Goal: Task Accomplishment & Management: Use online tool/utility

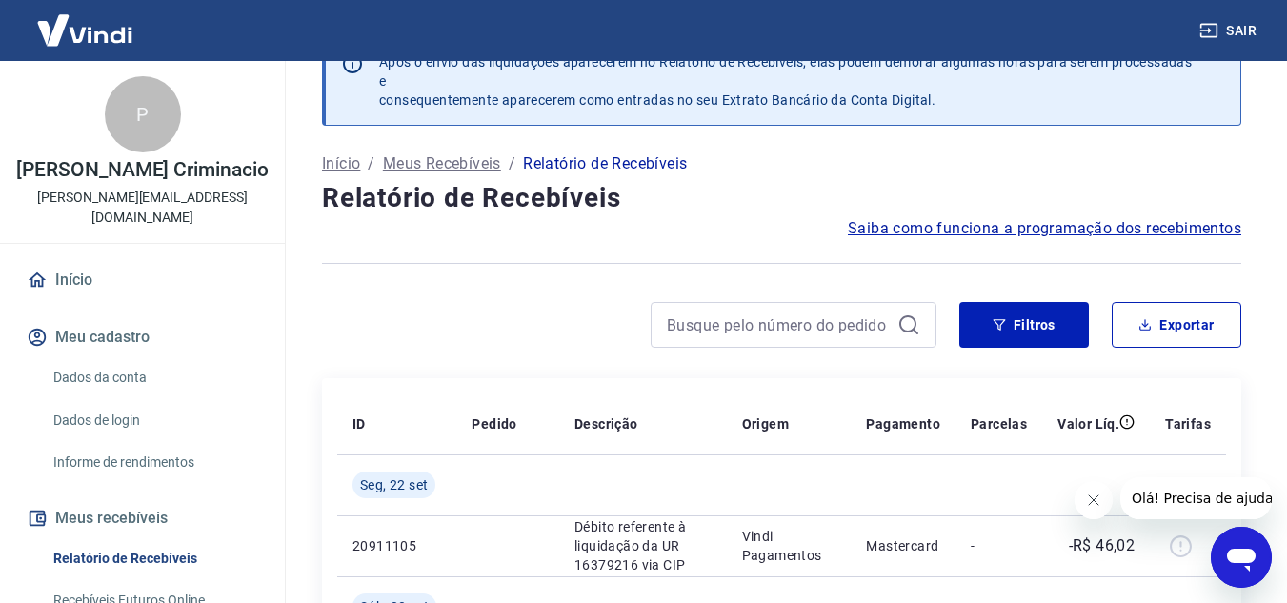
scroll to position [191, 0]
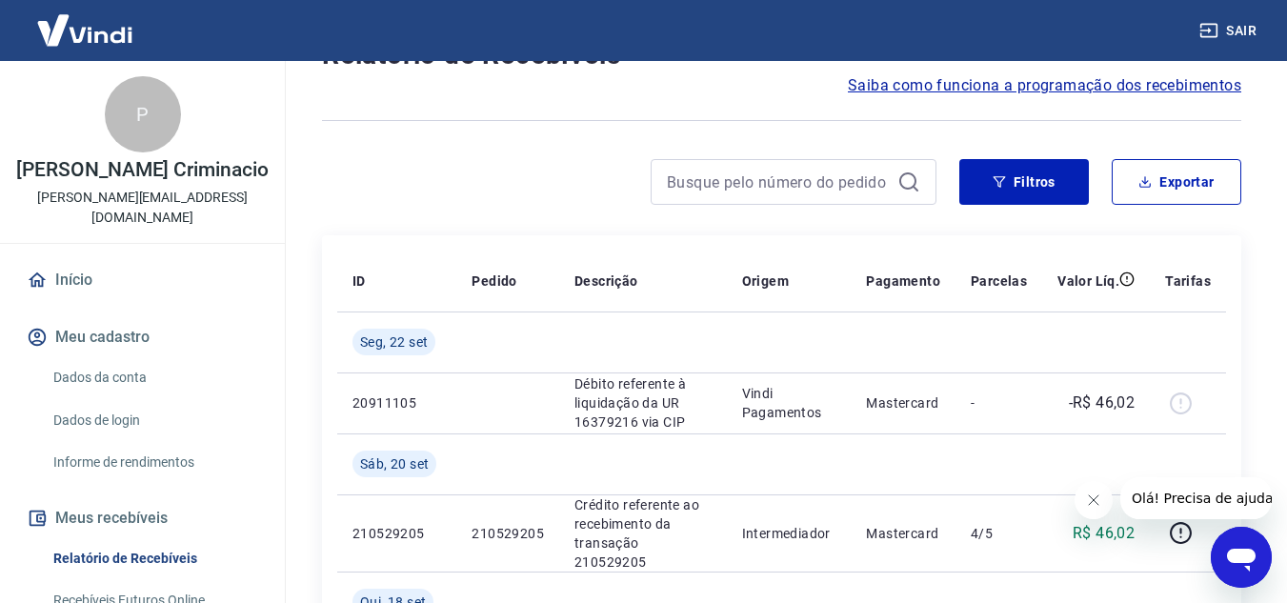
click at [1089, 498] on icon "Fechar mensagem da empresa" at bounding box center [1092, 500] width 15 height 15
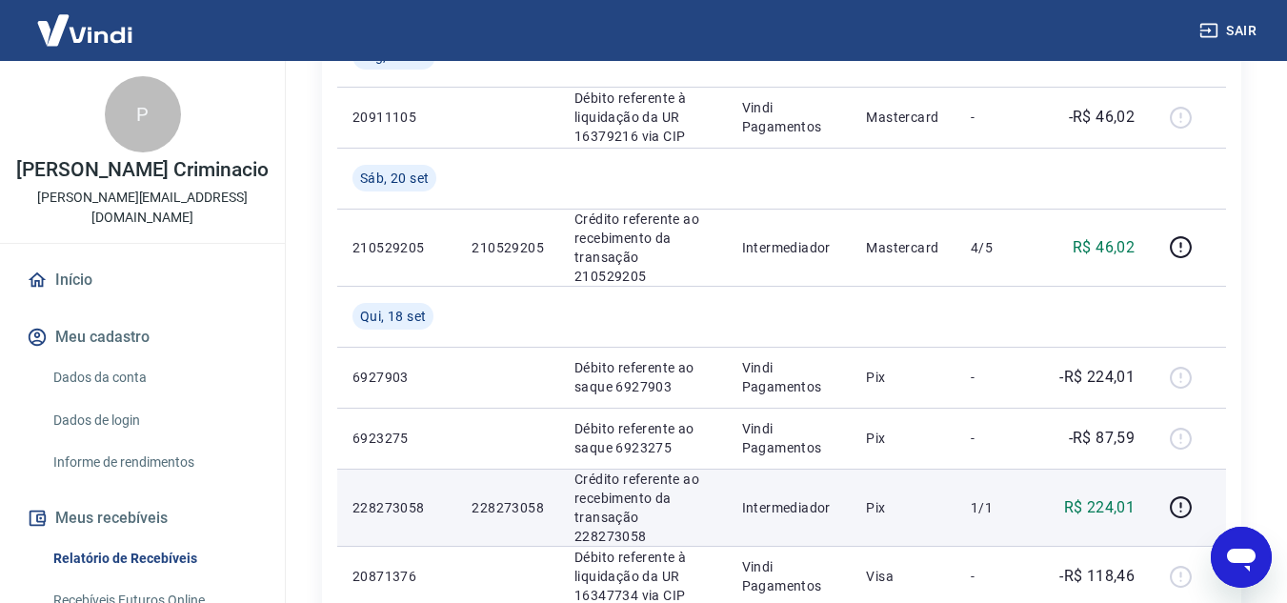
scroll to position [572, 0]
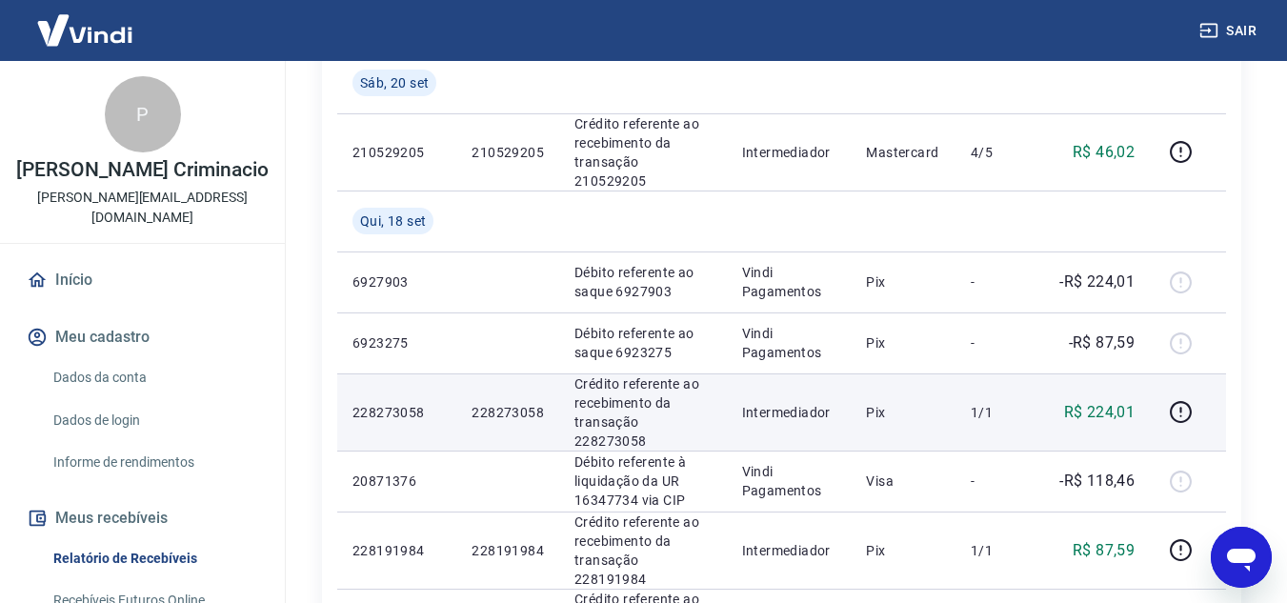
click at [408, 403] on p "228273058" at bounding box center [397, 412] width 89 height 19
copy p "228273058"
click at [1113, 401] on p "R$ 224,01" at bounding box center [1099, 412] width 71 height 23
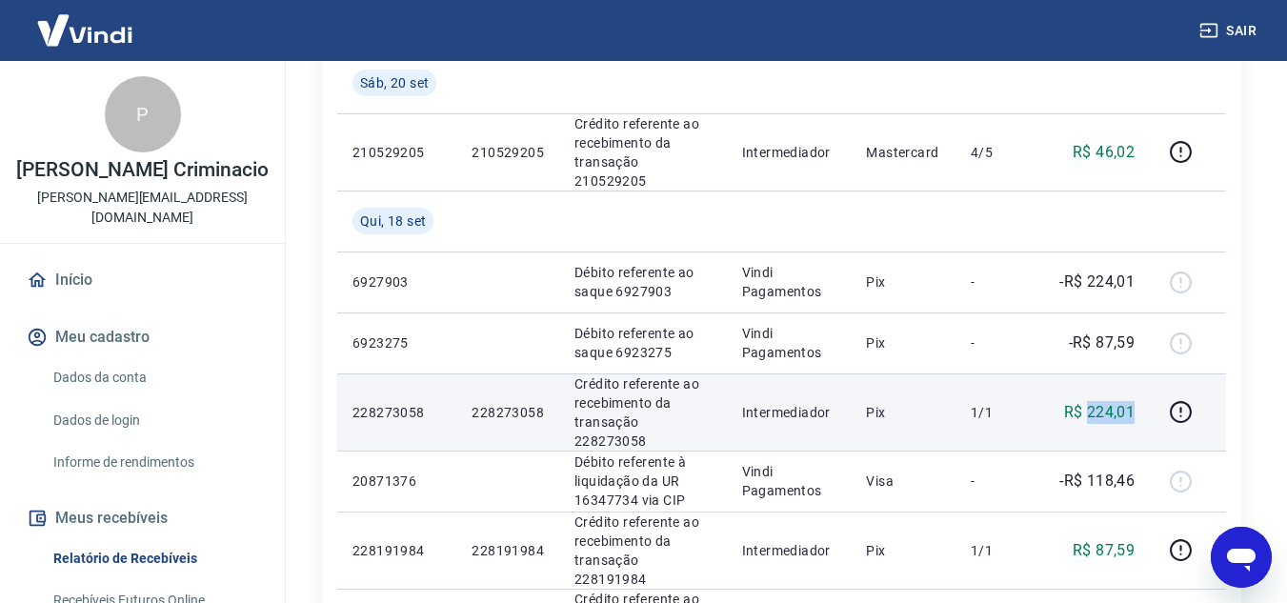
copy p "224,01"
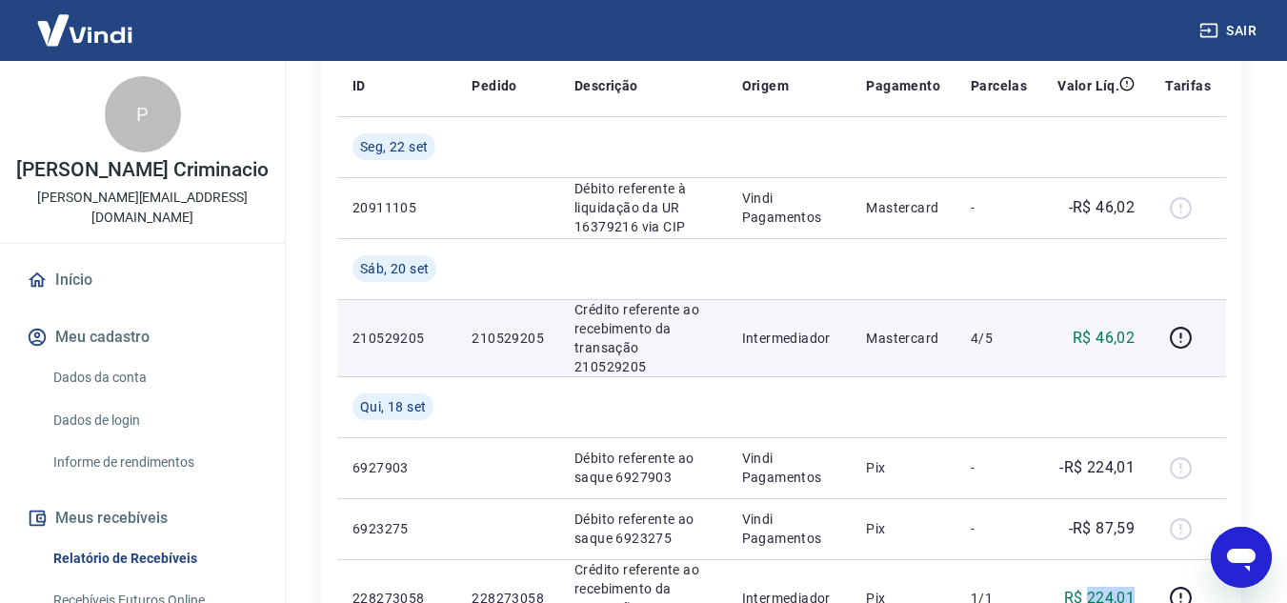
scroll to position [381, 0]
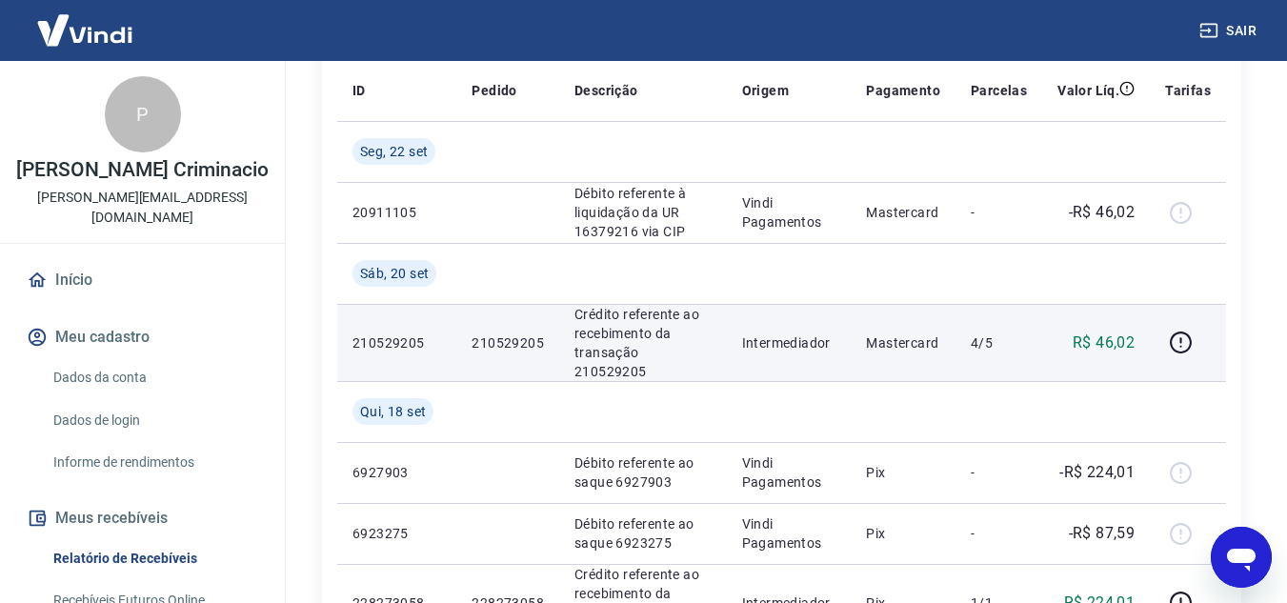
click at [410, 333] on p "210529205" at bounding box center [397, 342] width 89 height 19
copy p "210529205"
click at [1102, 333] on p "R$ 46,02" at bounding box center [1104, 343] width 62 height 23
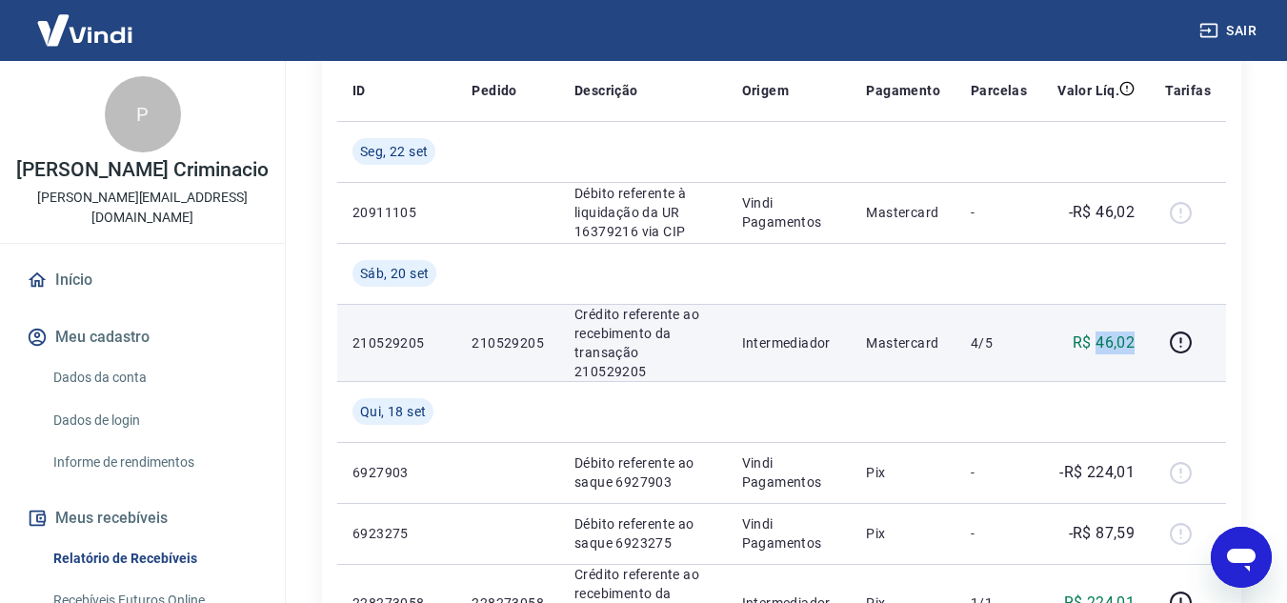
copy p "46,02"
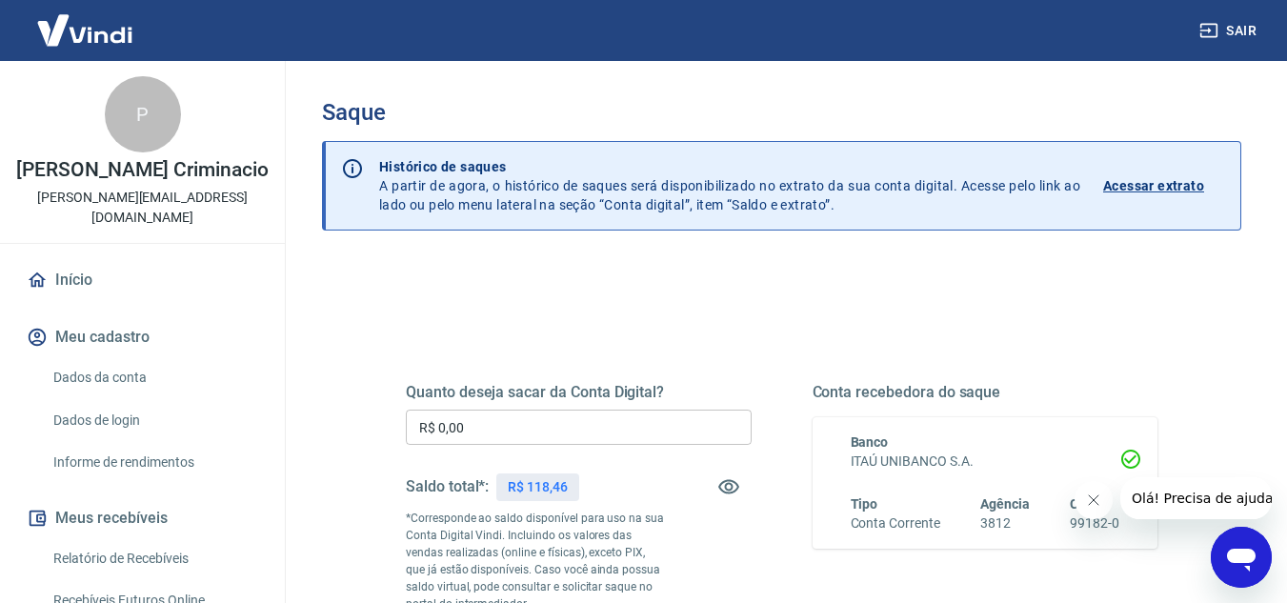
click at [586, 434] on input "R$ 0,00" at bounding box center [579, 427] width 346 height 35
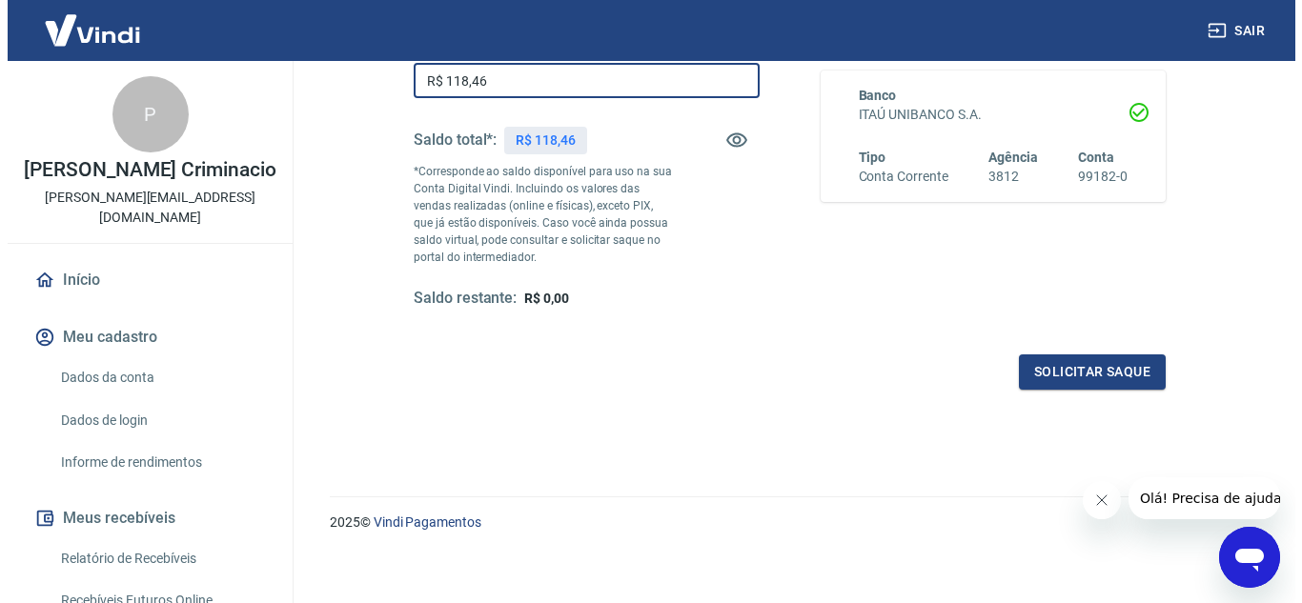
scroll to position [356, 0]
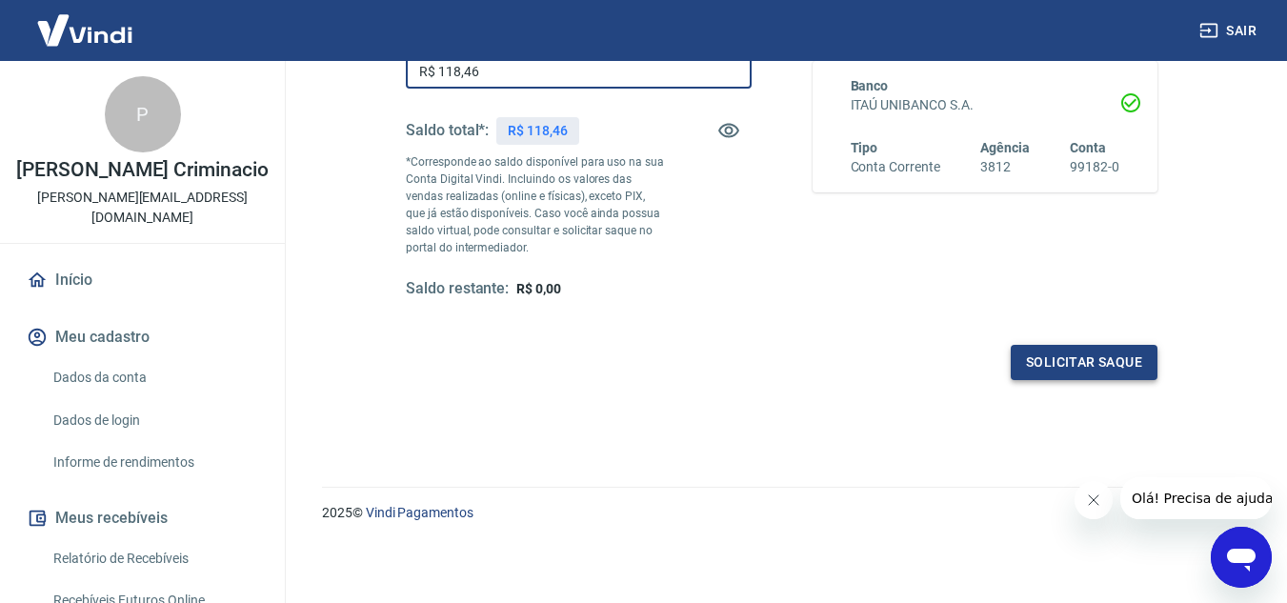
type input "R$ 118,46"
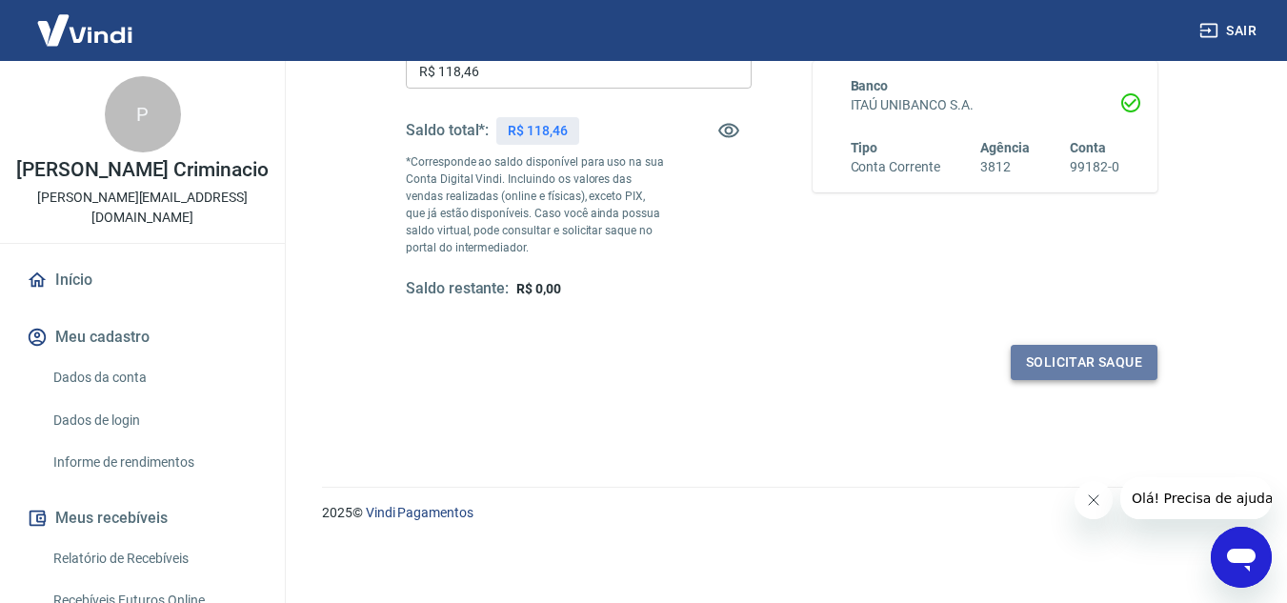
click at [1066, 354] on button "Solicitar saque" at bounding box center [1084, 362] width 147 height 35
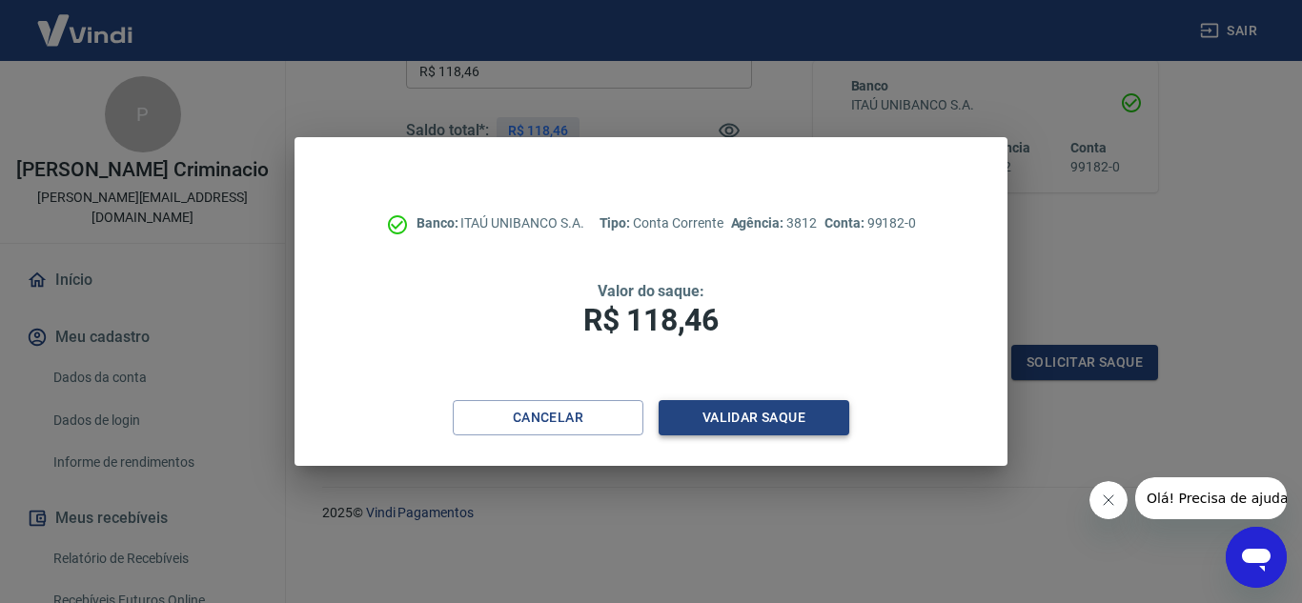
click at [785, 422] on button "Validar saque" at bounding box center [753, 417] width 191 height 35
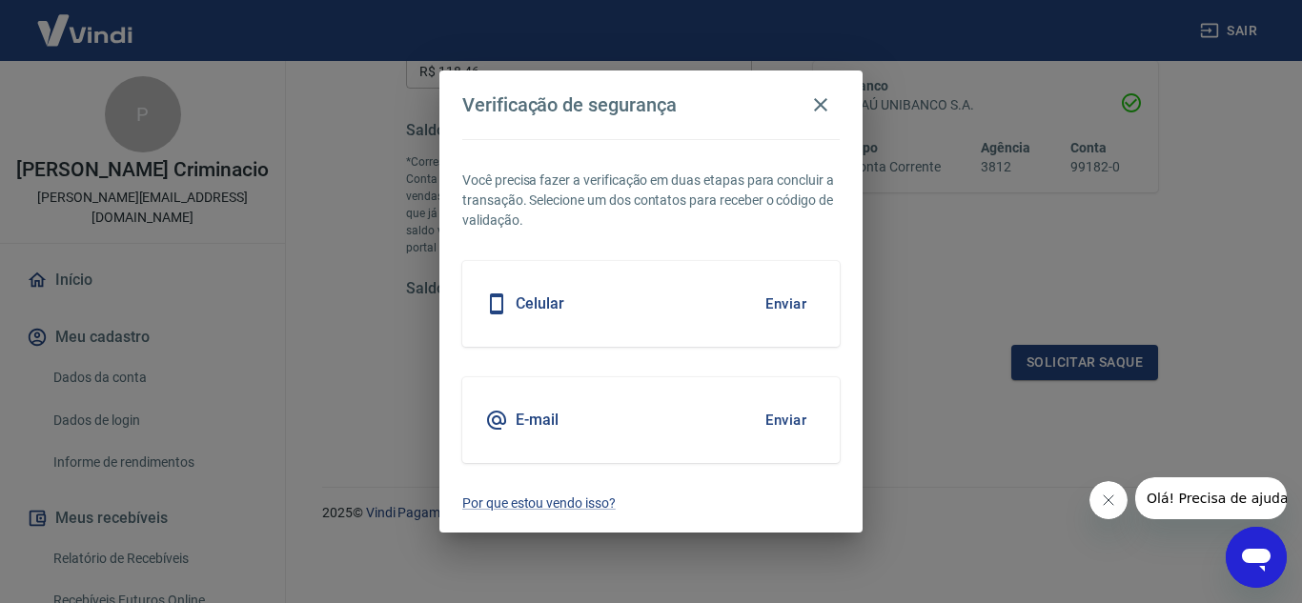
click at [796, 421] on button "Enviar" at bounding box center [786, 420] width 62 height 40
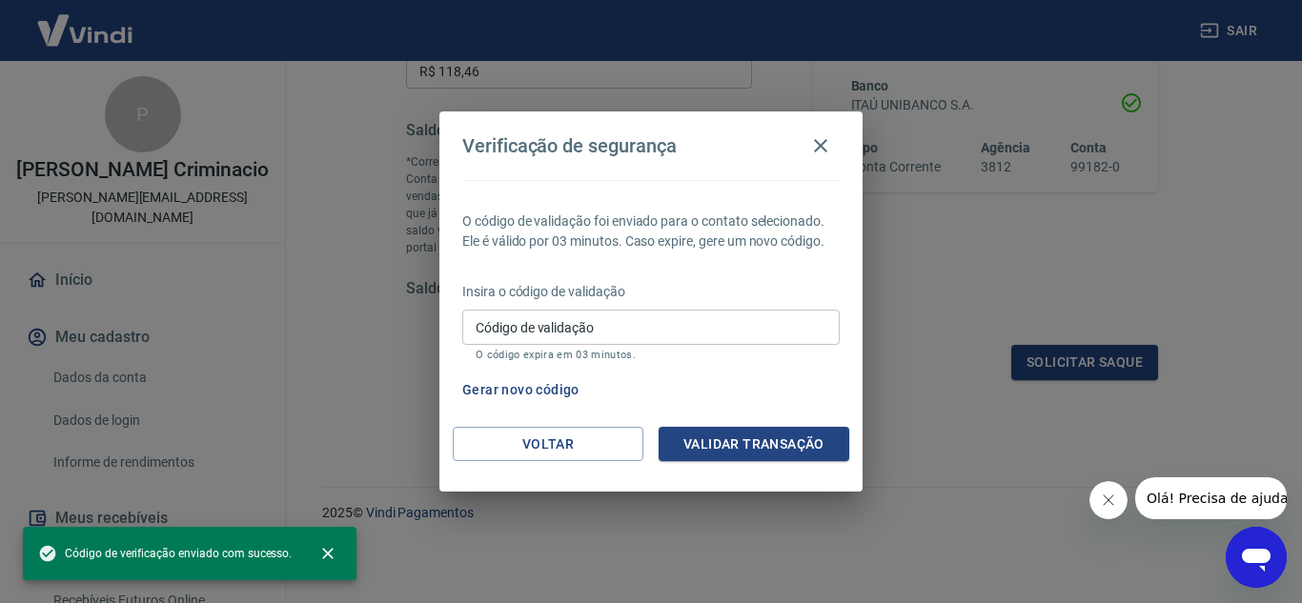
click at [619, 342] on input "Código de validação" at bounding box center [650, 327] width 377 height 35
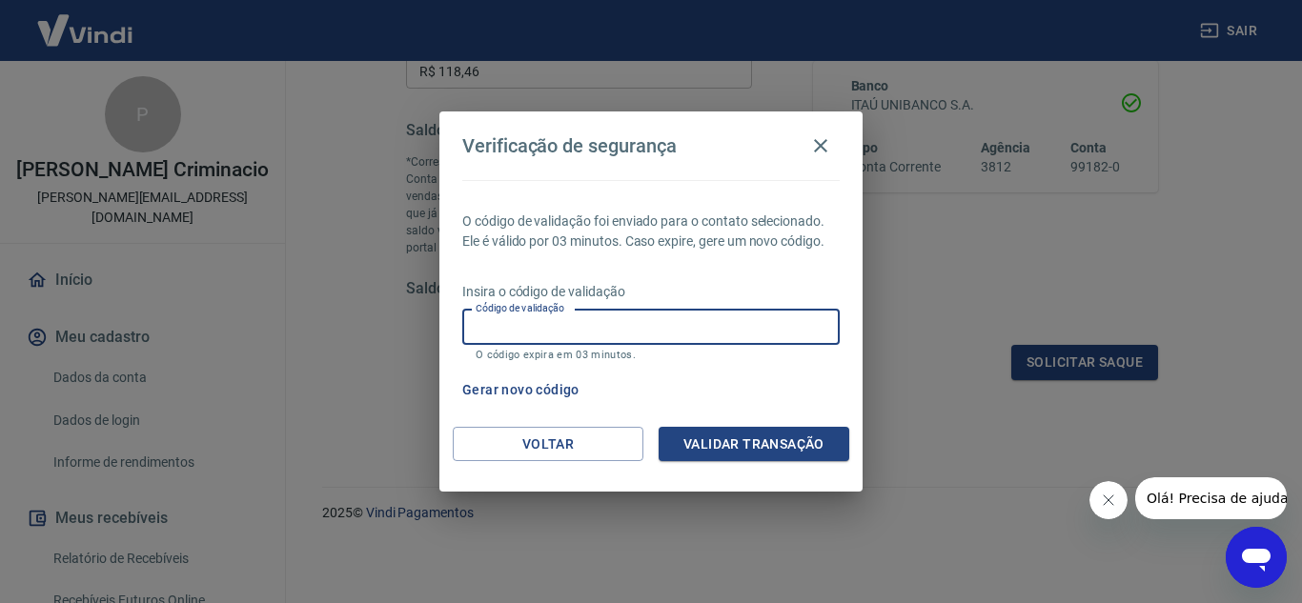
paste input "466973"
type input "466973"
click at [754, 443] on button "Validar transação" at bounding box center [753, 444] width 191 height 35
